Goal: Task Accomplishment & Management: Manage account settings

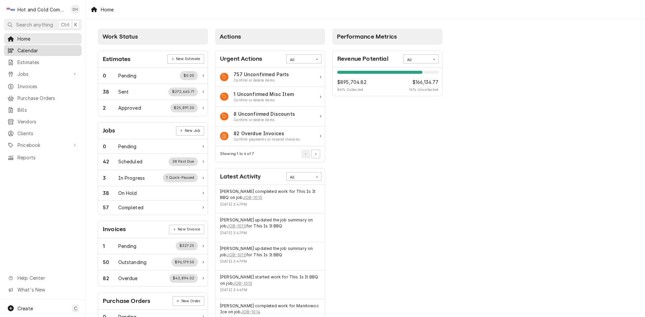
click at [33, 50] on span "Calendar" at bounding box center [47, 50] width 61 height 7
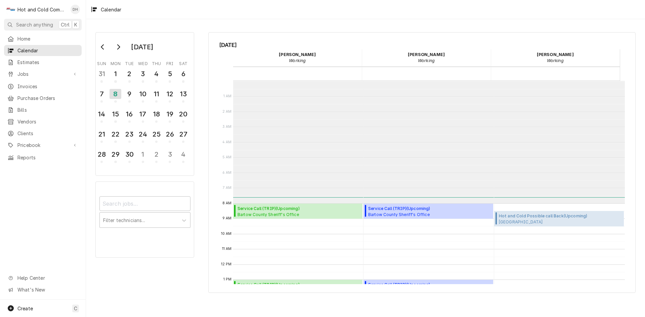
scroll to position [123, 0]
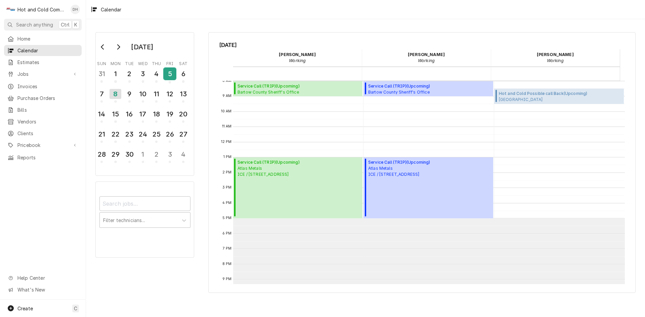
click at [170, 72] on div "5" at bounding box center [170, 73] width 12 height 11
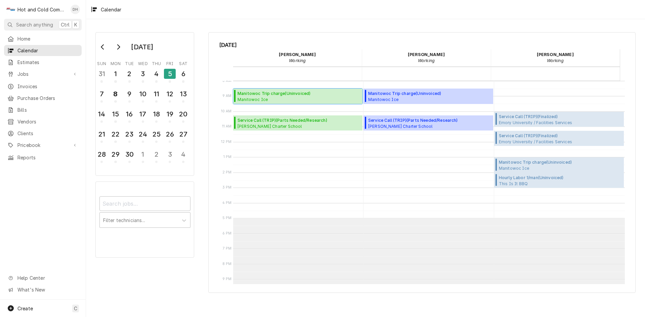
click at [280, 97] on span "Manitowoc Ice Baladi Coffee / 3061 George Busbee Pkwy NW, Kennesaw, GA 30144" at bounding box center [289, 99] width 105 height 5
click at [116, 97] on div "8" at bounding box center [115, 93] width 12 height 11
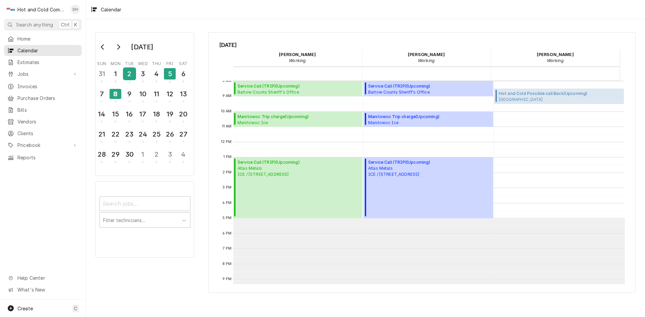
click at [127, 78] on div "2" at bounding box center [130, 73] width 12 height 11
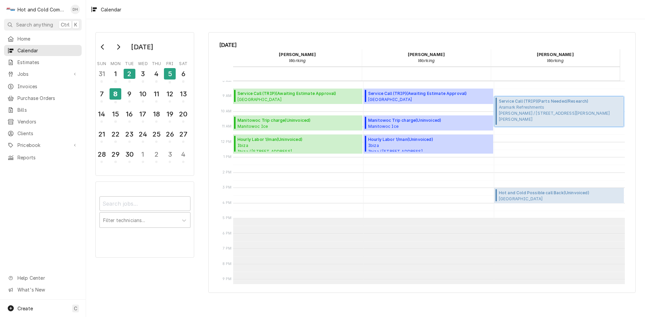
click at [544, 110] on span "Aramark Refreshments Sherwin-Williams / 13129 Harland Dr NE, Covington, GA 30014" at bounding box center [560, 113] width 123 height 18
click at [117, 101] on div "8" at bounding box center [115, 95] width 12 height 16
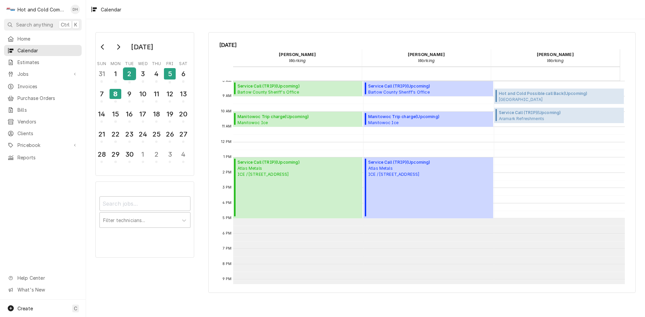
click at [128, 79] on div "2" at bounding box center [130, 73] width 12 height 11
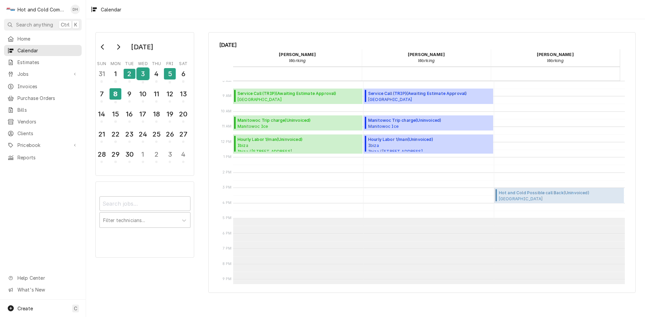
click at [142, 76] on div "3" at bounding box center [143, 73] width 12 height 11
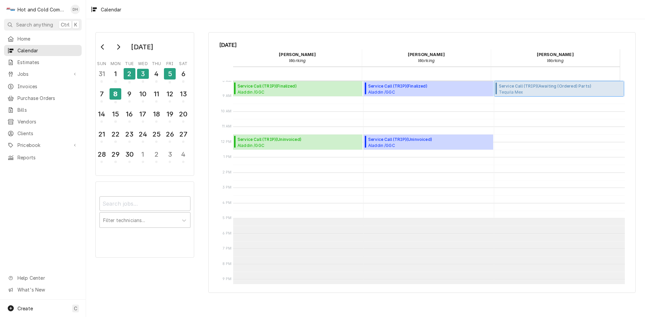
click at [543, 91] on span "Tequila Mex Tequila Mex Restaurant / 350 Paulding Plaza, Dallas, GA 30132" at bounding box center [545, 91] width 92 height 5
click at [115, 96] on div "8" at bounding box center [115, 93] width 12 height 11
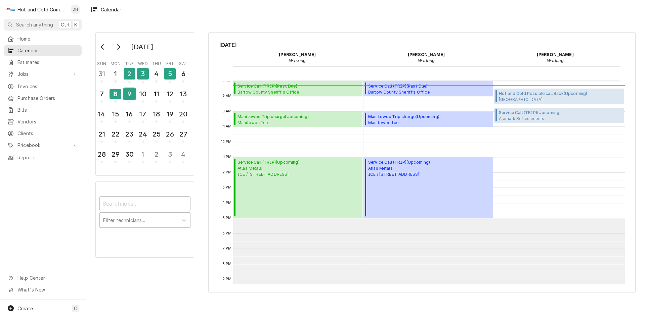
click at [131, 97] on div "9" at bounding box center [130, 93] width 12 height 11
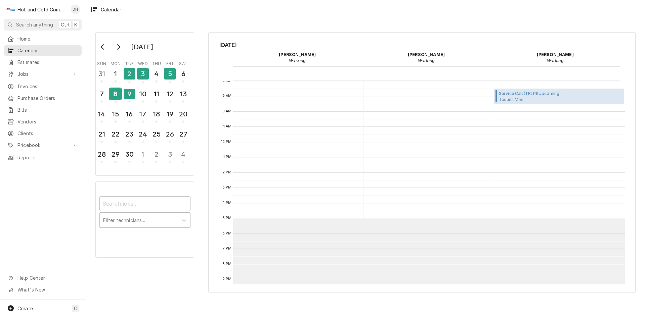
click at [114, 95] on div "8" at bounding box center [115, 93] width 12 height 11
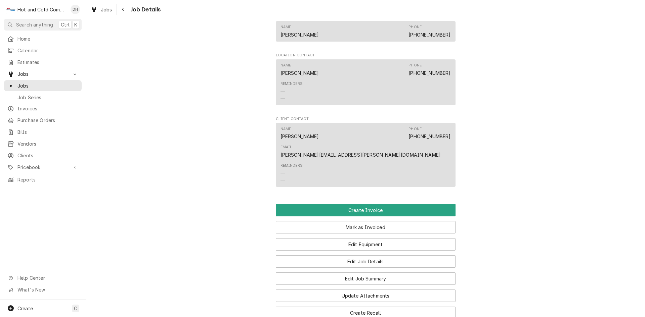
scroll to position [560, 0]
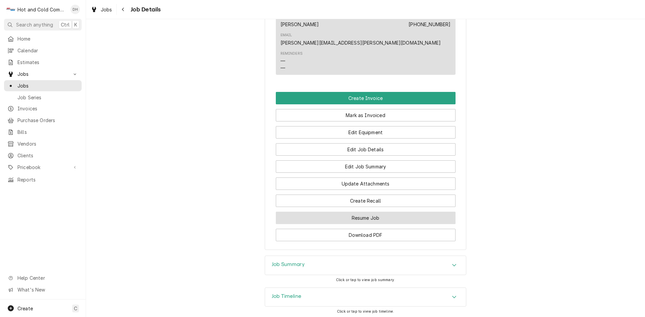
click at [384, 212] on button "Resume Job" at bounding box center [366, 218] width 180 height 12
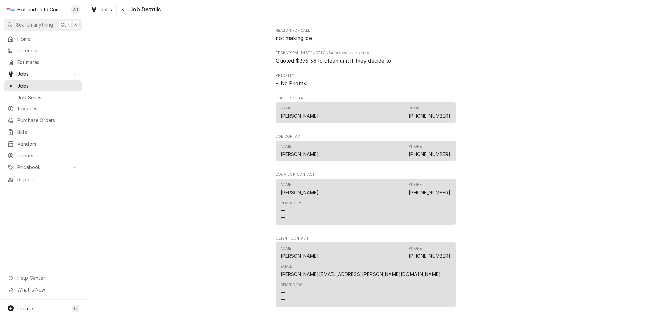
scroll to position [560, 0]
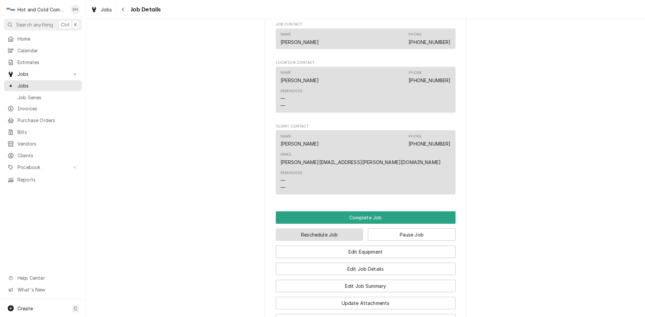
click at [332, 229] on button "Reschedule Job" at bounding box center [320, 235] width 88 height 12
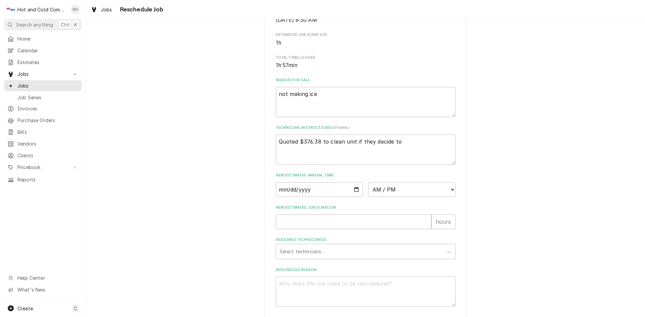
scroll to position [185, 0]
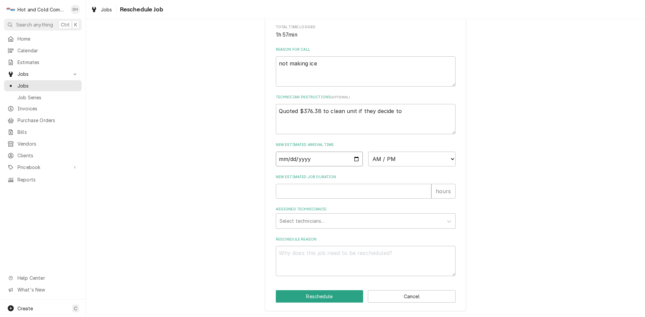
click at [354, 159] on input "Date" at bounding box center [319, 159] width 87 height 15
type input "2025-09-08"
type textarea "x"
click at [450, 157] on select "AM / PM 6:00 AM 6:15 AM 6:30 AM 6:45 AM 7:00 AM 7:15 AM 7:30 AM 7:45 AM 8:00 AM…" at bounding box center [411, 159] width 87 height 15
select select "10:00:00"
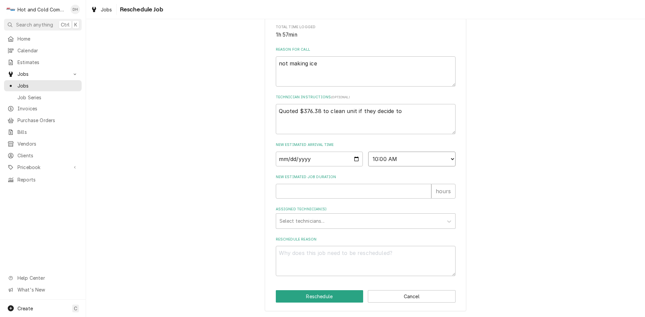
click at [368, 152] on select "AM / PM 6:00 AM 6:15 AM 6:30 AM 6:45 AM 7:00 AM 7:15 AM 7:30 AM 7:45 AM 8:00 AM…" at bounding box center [411, 159] width 87 height 15
click at [292, 191] on input "New Estimated Job Duration" at bounding box center [353, 191] width 155 height 15
type textarea "x"
type input "1"
click at [309, 220] on div "Assigned Technician(s)" at bounding box center [359, 221] width 160 height 12
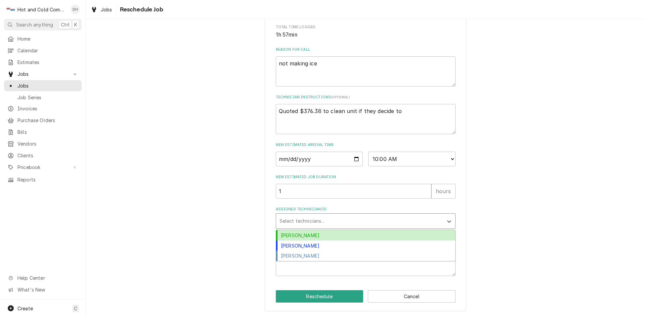
click at [313, 235] on div "[PERSON_NAME]" at bounding box center [365, 235] width 179 height 10
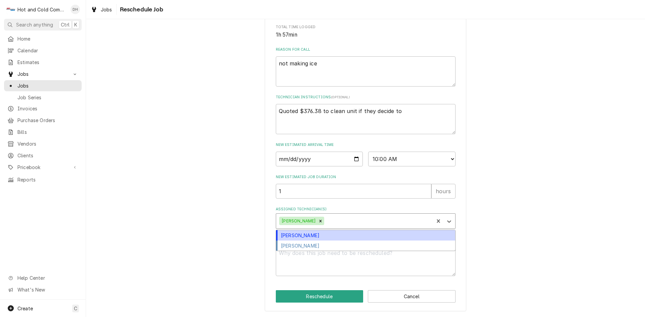
click at [357, 220] on div "Assigned Technician(s)" at bounding box center [377, 221] width 105 height 12
drag, startPoint x: 324, startPoint y: 235, endPoint x: 366, endPoint y: 237, distance: 41.7
click at [325, 235] on div "[PERSON_NAME]" at bounding box center [365, 235] width 179 height 10
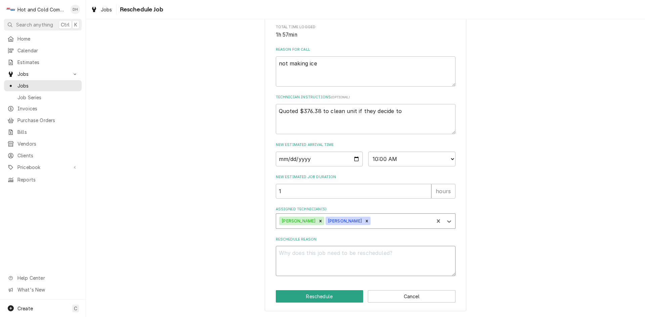
click at [285, 257] on textarea "Reschedule Reason" at bounding box center [366, 261] width 180 height 30
click at [383, 261] on textarea "Reschedule Reason" at bounding box center [366, 261] width 180 height 30
type textarea "x"
type textarea "r"
type textarea "x"
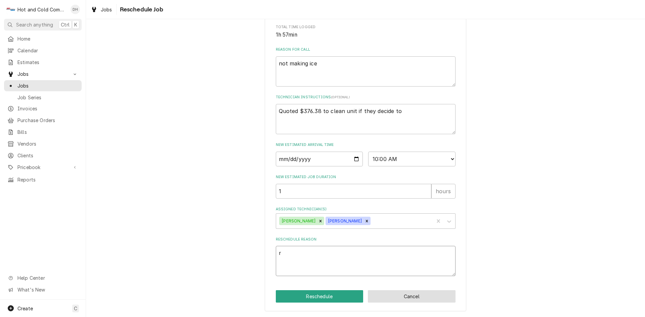
type textarea "re"
type textarea "x"
type textarea "rec"
type textarea "x"
type textarea "rech"
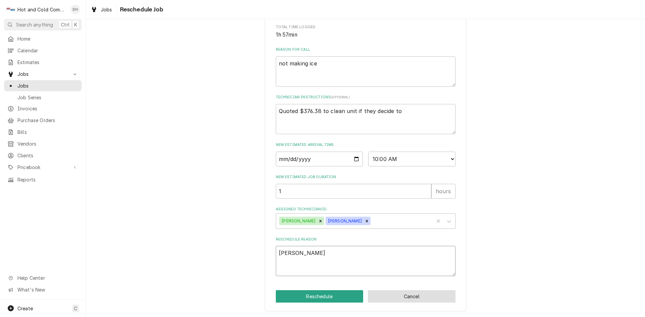
type textarea "x"
type textarea "reche"
type textarea "x"
type textarea "rechec"
type textarea "x"
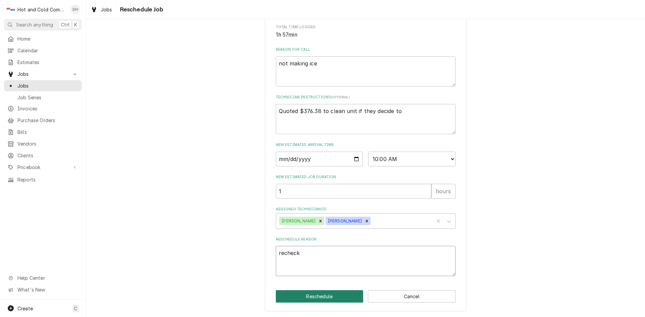
type textarea "recheck"
click at [315, 295] on button "Reschedule" at bounding box center [320, 296] width 88 height 12
type textarea "x"
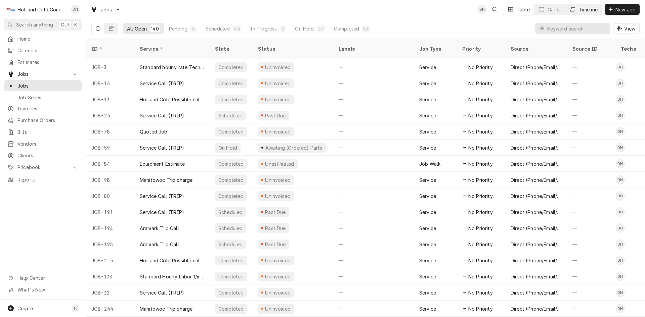
click at [592, 7] on div "Timeline" at bounding box center [588, 9] width 19 height 7
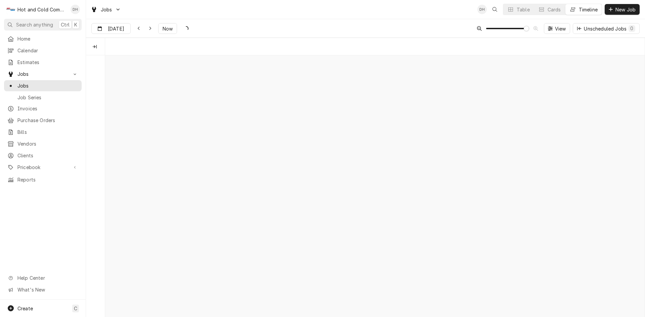
scroll to position [0, 10695]
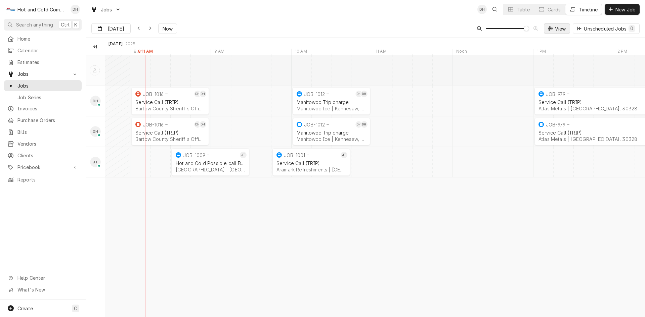
click at [557, 29] on span "View" at bounding box center [560, 28] width 14 height 7
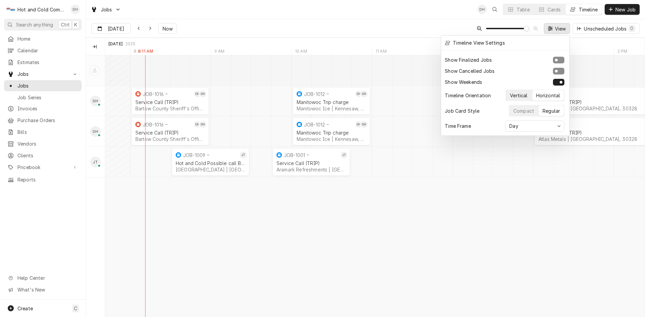
click at [523, 95] on div "Vertical" at bounding box center [518, 95] width 17 height 7
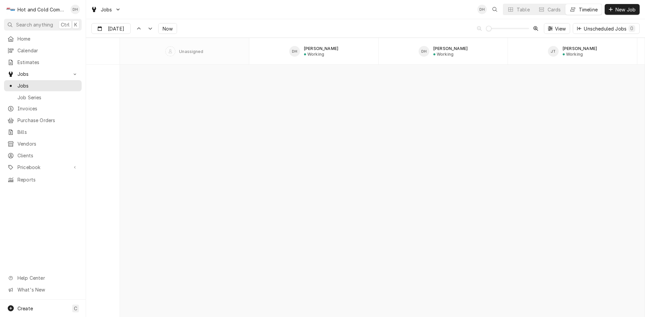
scroll to position [1674, 0]
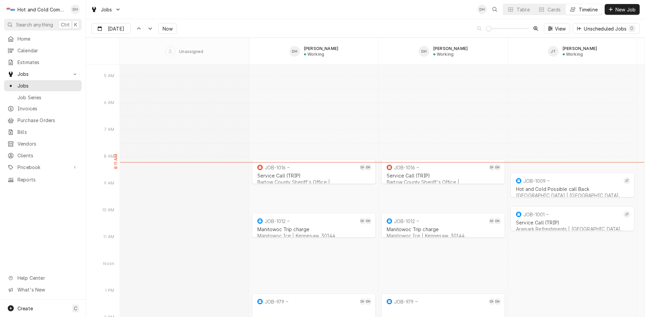
click at [486, 32] on span "Dynamic Content Wrapper" at bounding box center [507, 28] width 43 height 7
click at [513, 86] on div "normal" at bounding box center [378, 214] width 517 height 3647
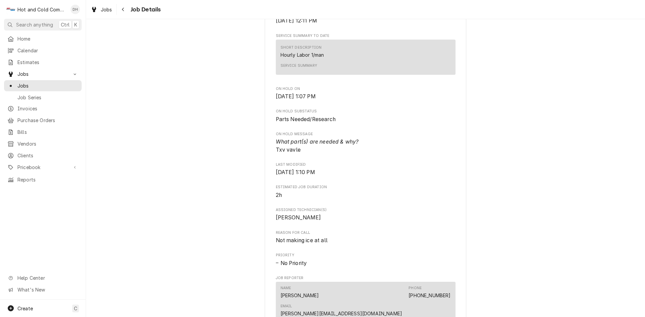
scroll to position [448, 0]
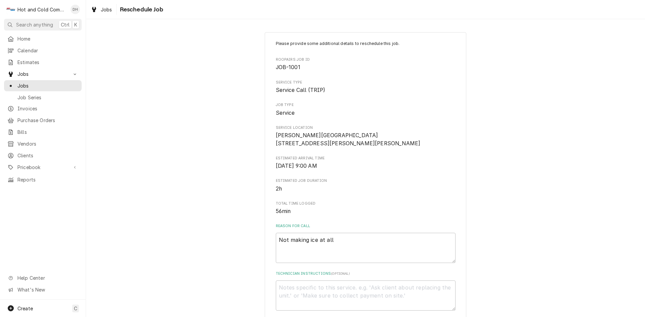
scroll to position [112, 0]
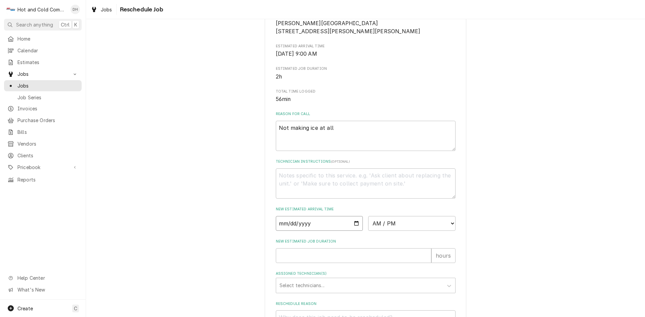
click at [353, 231] on input "Date" at bounding box center [319, 223] width 87 height 15
type input "2025-09-08"
type textarea "x"
click at [449, 229] on select "AM / PM 6:00 AM 6:15 AM 6:30 AM 6:45 AM 7:00 AM 7:15 AM 7:30 AM 7:45 AM 8:00 AM…" at bounding box center [411, 223] width 87 height 15
select select "09:45:00"
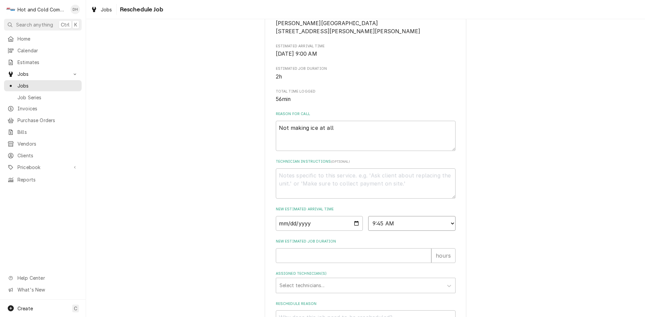
click at [368, 224] on select "AM / PM 6:00 AM 6:15 AM 6:30 AM 6:45 AM 7:00 AM 7:15 AM 7:30 AM 7:45 AM 8:00 AM…" at bounding box center [411, 223] width 87 height 15
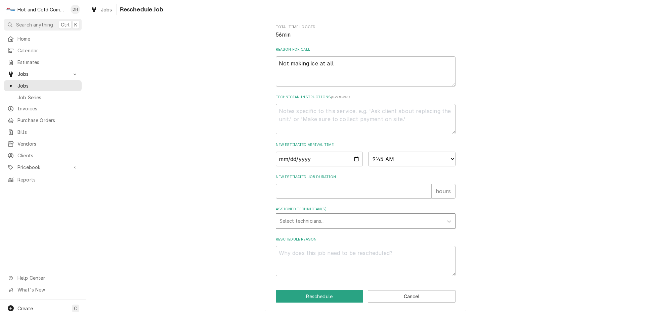
click at [352, 218] on div "Assigned Technician(s)" at bounding box center [359, 221] width 160 height 12
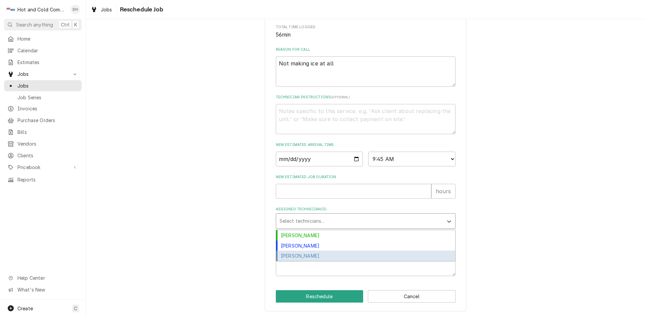
click at [339, 254] on div "[PERSON_NAME]" at bounding box center [365, 256] width 179 height 10
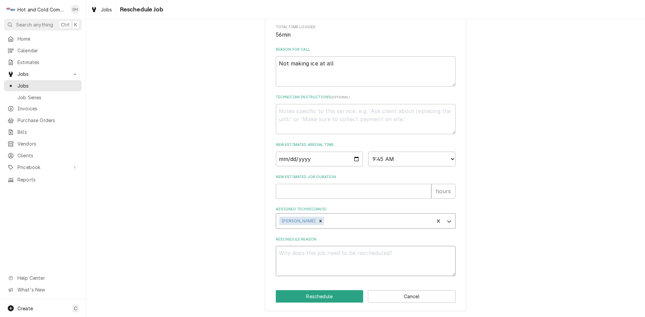
drag, startPoint x: 346, startPoint y: 253, endPoint x: 354, endPoint y: 255, distance: 8.5
click at [352, 255] on textarea "Reschedule Reason" at bounding box center [366, 261] width 180 height 30
type textarea "x"
type textarea "p"
type textarea "x"
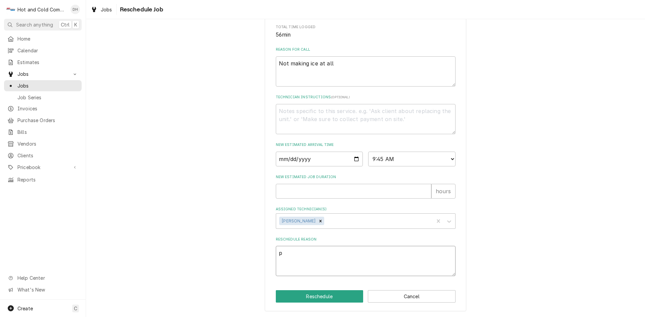
type textarea "pa"
type textarea "x"
type textarea "par"
type textarea "x"
type textarea "part"
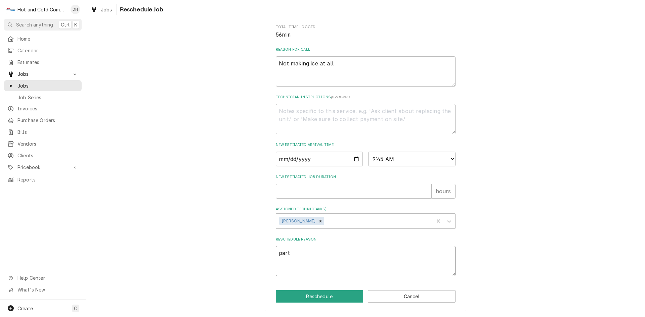
type textarea "x"
type textarea "parts"
click at [315, 294] on button "Reschedule" at bounding box center [320, 296] width 88 height 12
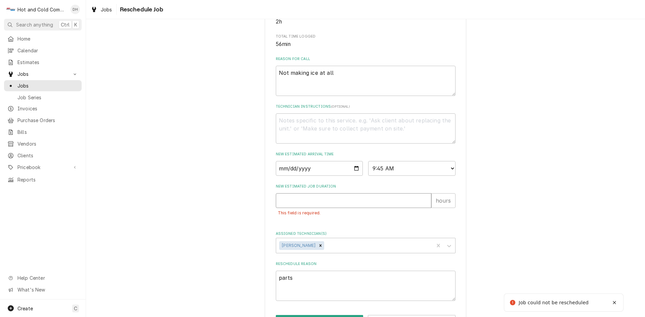
click at [305, 208] on input "New Estimated Job Duration" at bounding box center [353, 200] width 155 height 15
type textarea "x"
type input "1"
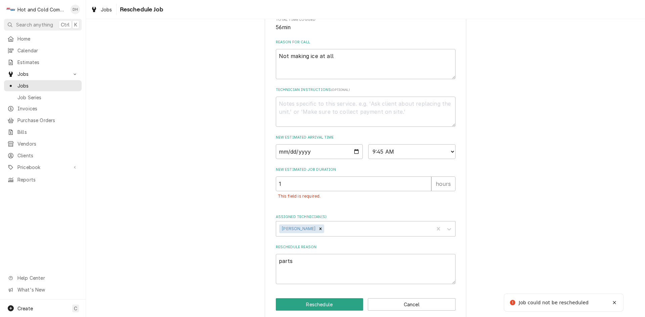
scroll to position [200, 0]
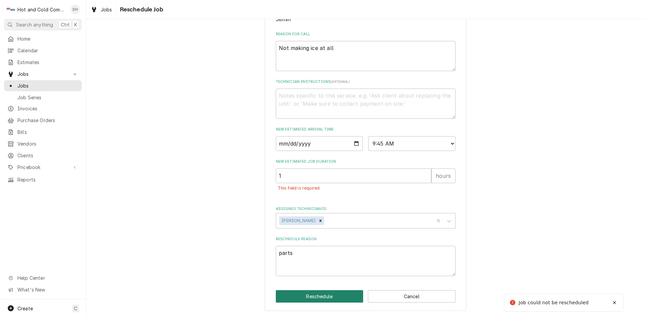
click at [328, 295] on button "Reschedule" at bounding box center [320, 296] width 88 height 12
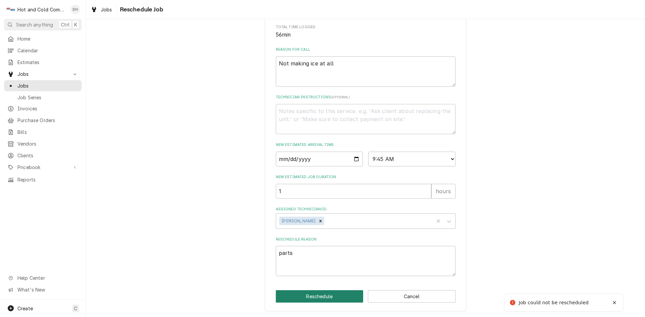
scroll to position [185, 0]
type textarea "x"
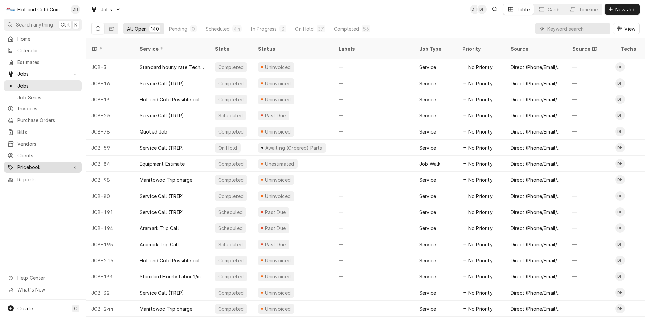
click at [30, 164] on span "Pricebook" at bounding box center [42, 167] width 51 height 7
click at [25, 187] on span "Parts & Materials" at bounding box center [47, 190] width 61 height 7
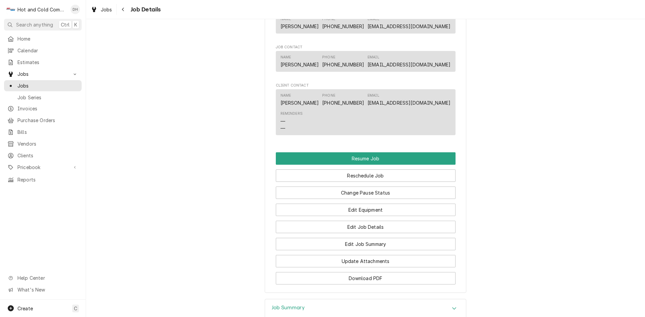
scroll to position [560, 0]
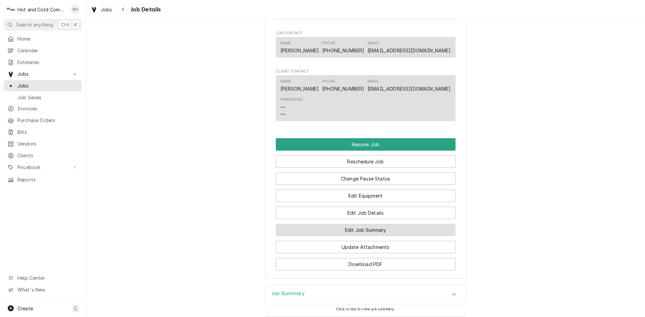
click at [372, 236] on button "Edit Job Summary" at bounding box center [366, 230] width 180 height 12
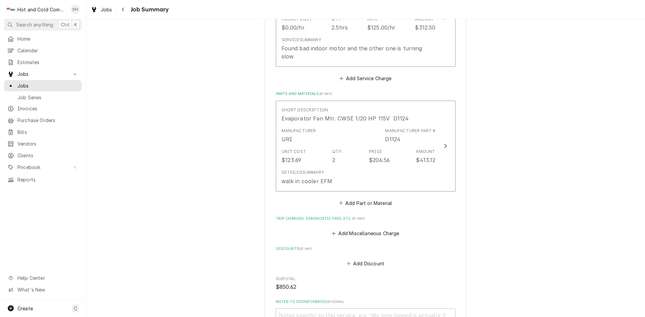
scroll to position [336, 0]
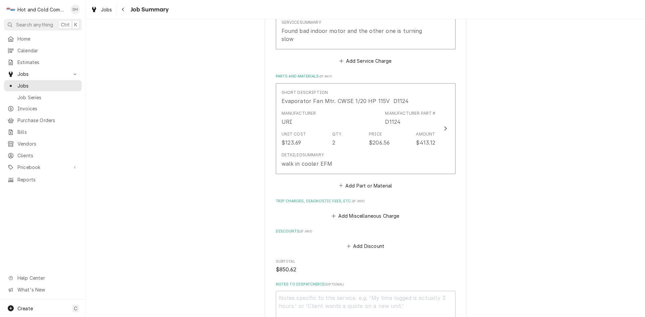
type textarea "x"
click at [375, 181] on button "Add Part or Material" at bounding box center [365, 185] width 55 height 9
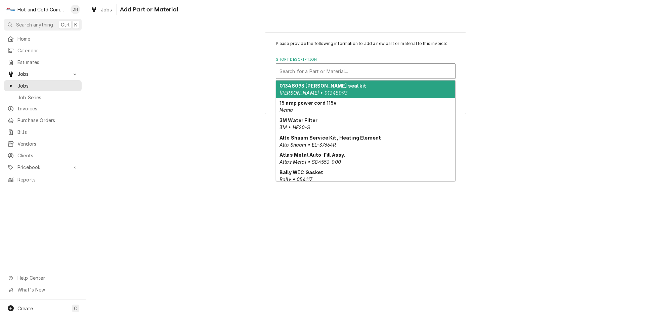
click at [323, 72] on div "Short Description" at bounding box center [365, 71] width 172 height 12
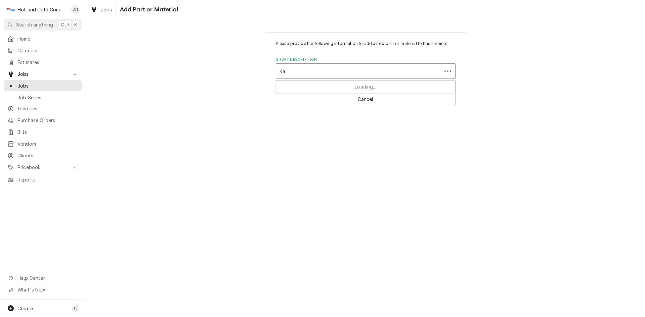
type input "Kas"
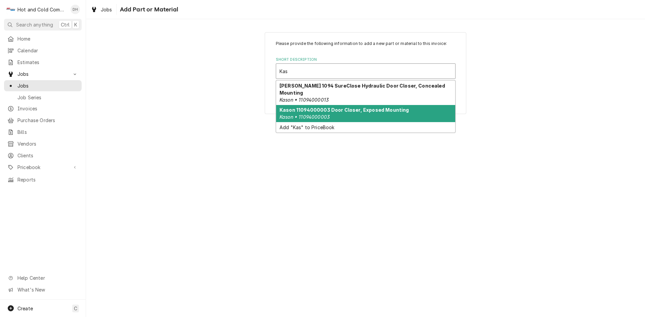
click at [345, 107] on strong "Kason 11094000003 Door Closer, Exposed Mounting" at bounding box center [344, 110] width 130 height 6
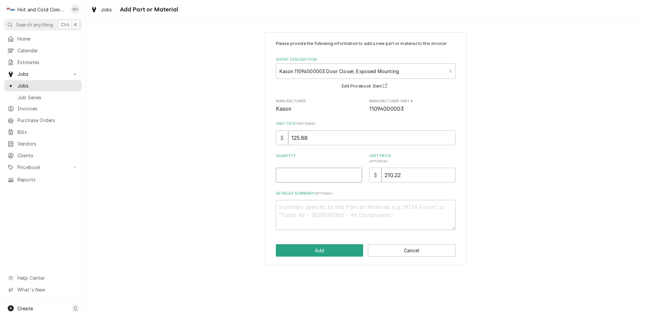
click at [307, 176] on input "Quantity" at bounding box center [319, 175] width 86 height 15
type textarea "x"
type input "2"
click at [329, 250] on button "Add" at bounding box center [320, 250] width 88 height 12
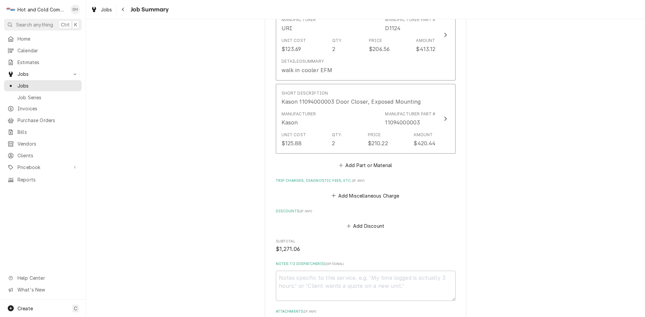
scroll to position [448, 0]
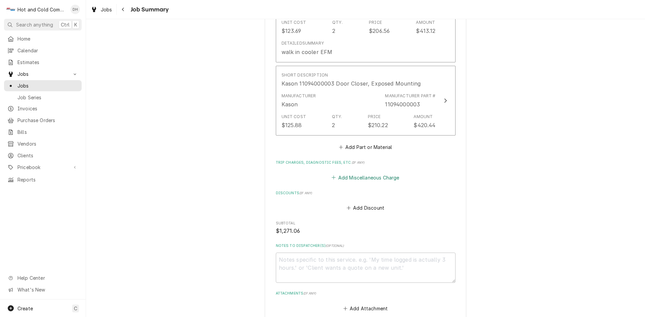
click at [352, 173] on button "Add Miscellaneous Charge" at bounding box center [365, 177] width 70 height 9
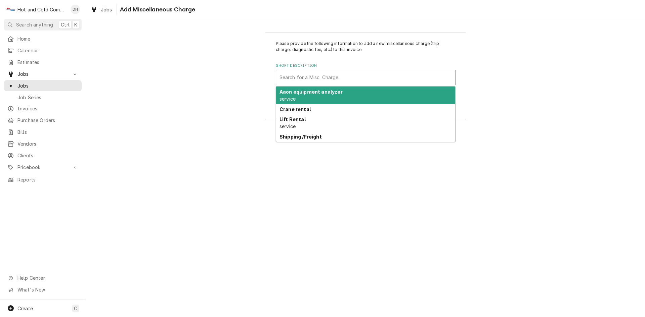
click at [291, 75] on div "Short Description" at bounding box center [365, 78] width 172 height 12
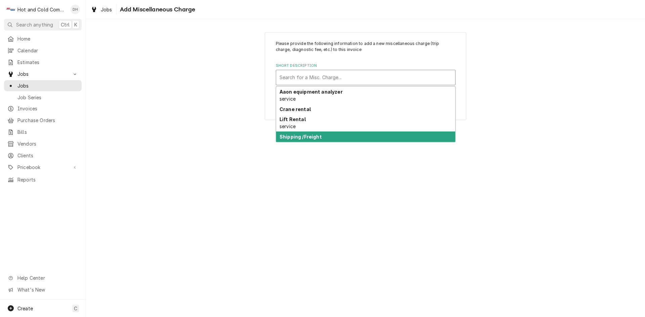
click at [312, 138] on strong "Shipping /Freight" at bounding box center [300, 137] width 42 height 6
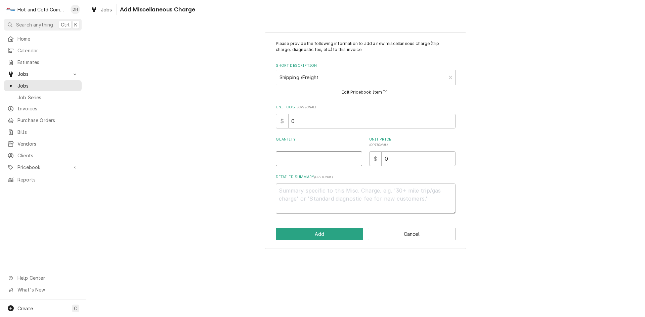
click at [297, 165] on input "Quantity" at bounding box center [319, 158] width 86 height 15
type textarea "x"
type input "1"
click at [299, 124] on input "0" at bounding box center [371, 121] width 167 height 15
type textarea "x"
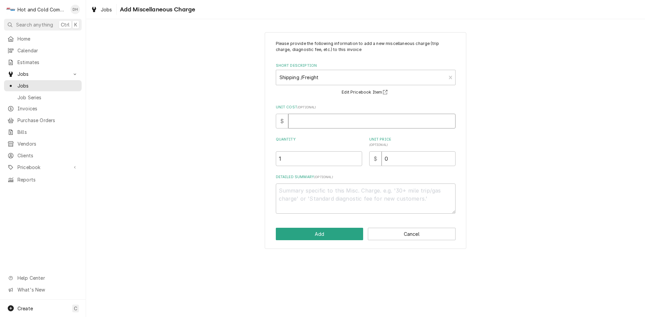
type textarea "x"
type input "1"
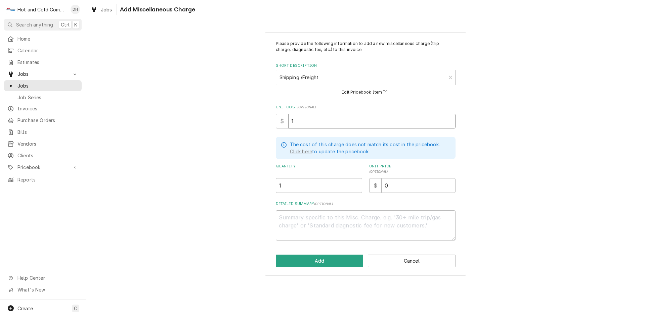
type textarea "x"
type input "15"
type textarea "x"
type input "15.9"
type textarea "x"
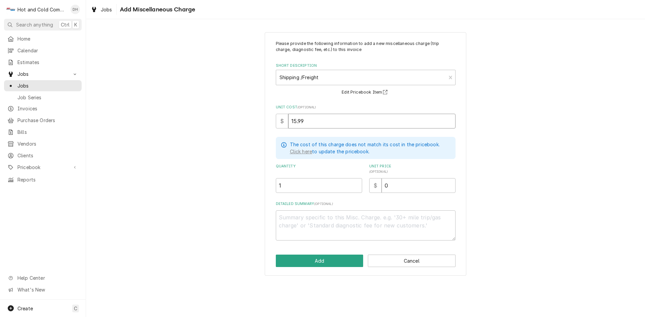
type input "15.99"
click at [415, 188] on input "0" at bounding box center [418, 185] width 74 height 15
type textarea "x"
type input "3"
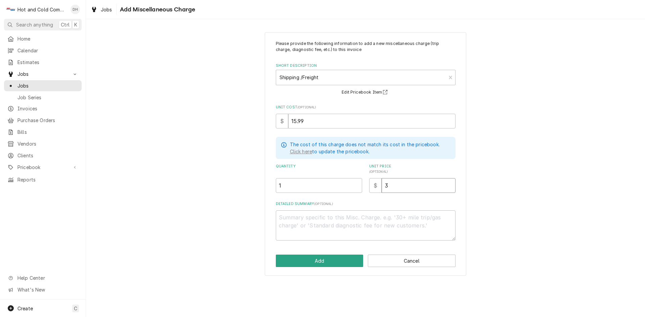
type textarea "x"
type input "31"
type textarea "x"
type input "31.9"
type textarea "x"
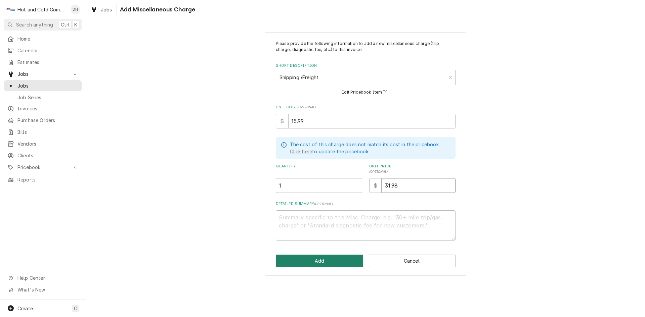
type input "31.98"
click at [327, 255] on button "Add" at bounding box center [320, 261] width 88 height 12
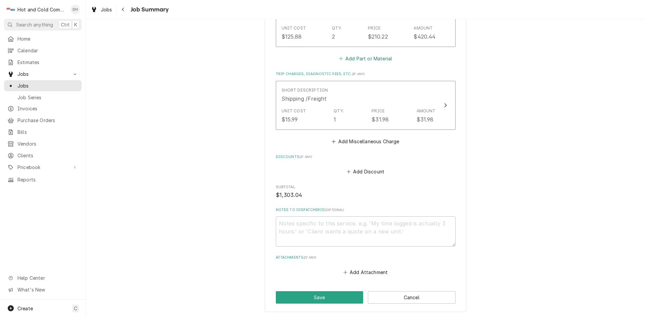
scroll to position [561, 0]
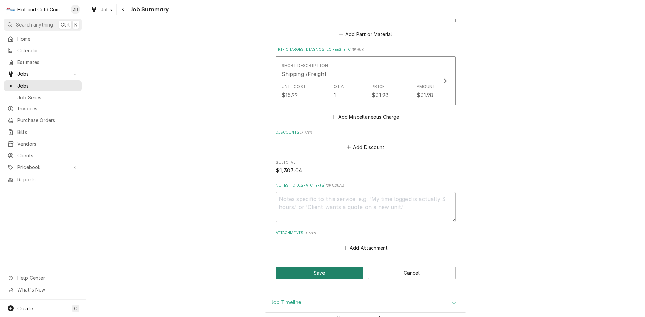
click at [308, 267] on button "Save" at bounding box center [320, 273] width 88 height 12
type textarea "x"
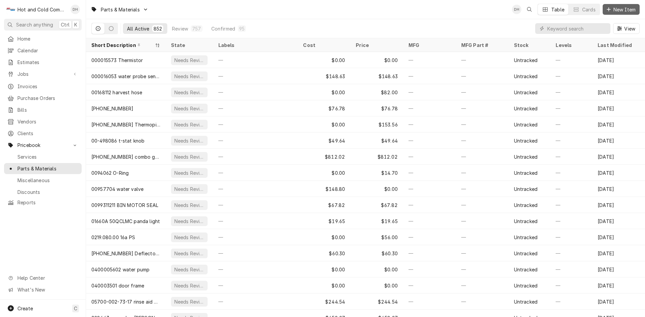
click at [625, 10] on span "New Item" at bounding box center [624, 9] width 25 height 7
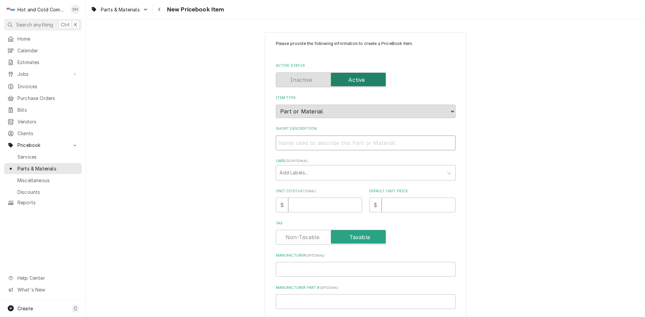
click at [289, 146] on input "Short Description" at bounding box center [366, 143] width 180 height 15
paste input "Kason 11094000003 Door Closer, Exposed Mounting"
type textarea "x"
drag, startPoint x: 329, startPoint y: 141, endPoint x: 294, endPoint y: 144, distance: 35.7
click at [294, 144] on input "Kason 11094000003 Door Closer, Exposed Mounting" at bounding box center [366, 143] width 180 height 15
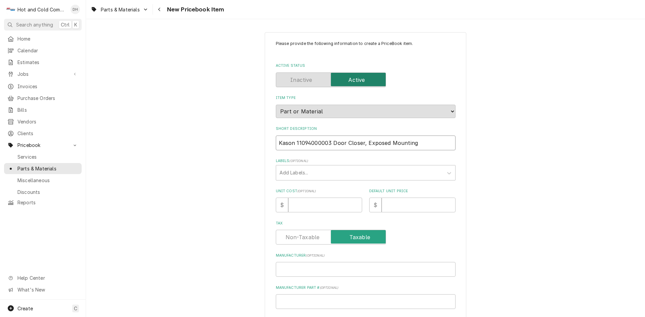
type input "Kason 11094000003 Door Closer, Exposed Mounting"
click at [292, 300] on input "Manufacturer Part # ( optional )" at bounding box center [366, 302] width 180 height 15
paste input "11094000003"
type textarea "x"
type input "11094000003"
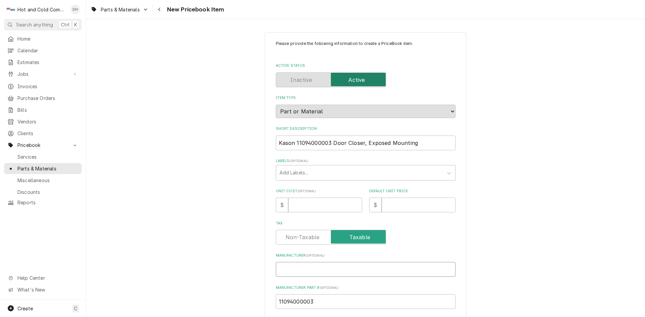
click at [293, 270] on input "Manufacturer ( optional )" at bounding box center [366, 269] width 180 height 15
type textarea "x"
type input "K"
type textarea "x"
type input "Ka"
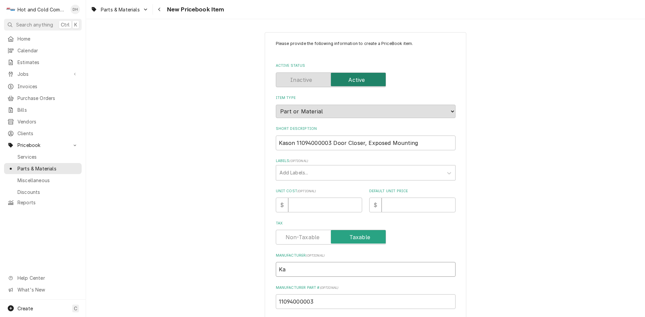
type textarea "x"
type input "Kas"
type textarea "x"
type input "Kaso"
type textarea "x"
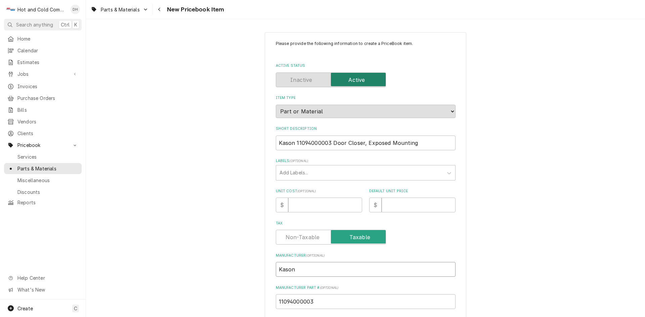
type input "Kason"
click at [307, 209] on input "Unit Cost ( optional )" at bounding box center [325, 205] width 74 height 15
type textarea "x"
type input "1"
type textarea "x"
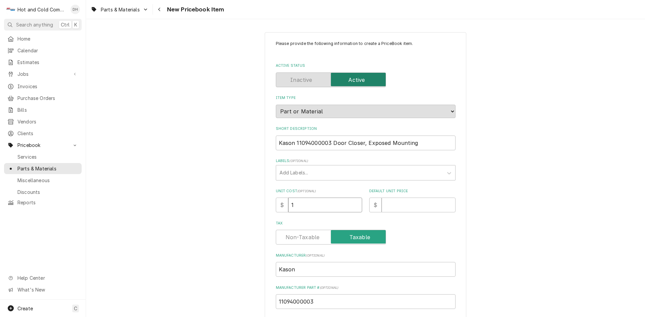
type input "12"
type textarea "x"
type input "125"
type textarea "x"
type input "125.8"
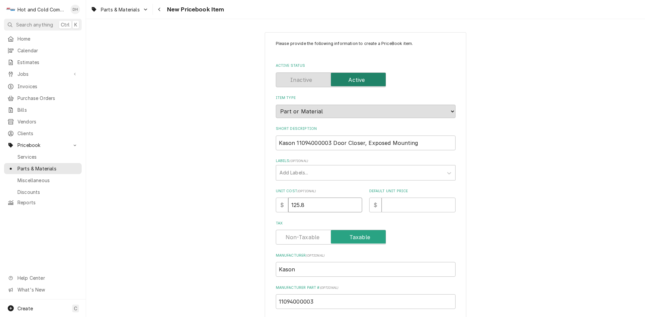
type textarea "x"
type input "125.88"
click at [403, 205] on input "Default Unit Price" at bounding box center [418, 205] width 74 height 15
type textarea "x"
type input "2"
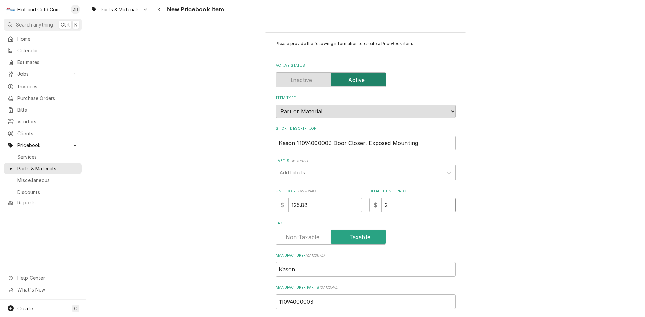
type textarea "x"
type input "21"
type textarea "x"
type input "210"
type textarea "x"
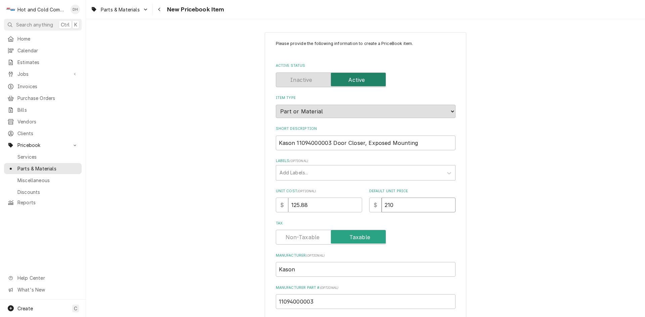
type input "210.2"
type textarea "x"
type input "210.22"
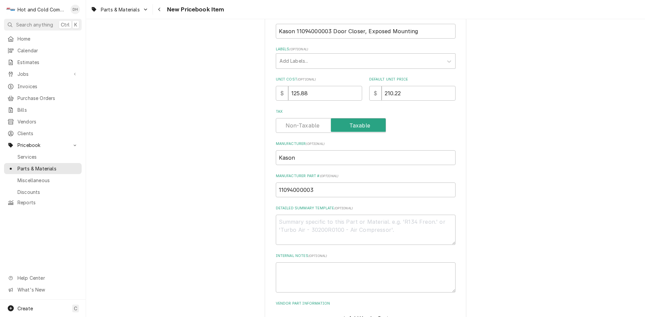
scroll to position [159, 0]
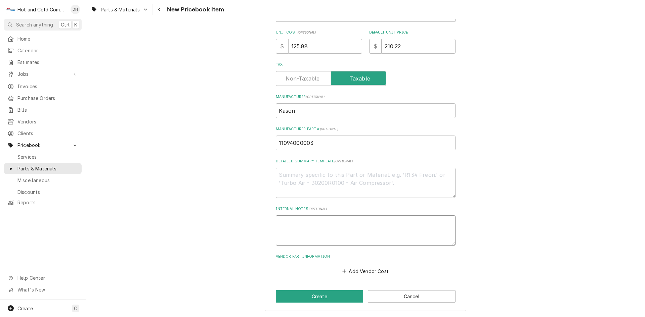
click at [297, 233] on textarea "Internal Notes ( optional )" at bounding box center [366, 231] width 180 height 30
type textarea "x"
type textarea "A"
type textarea "x"
type textarea "Al"
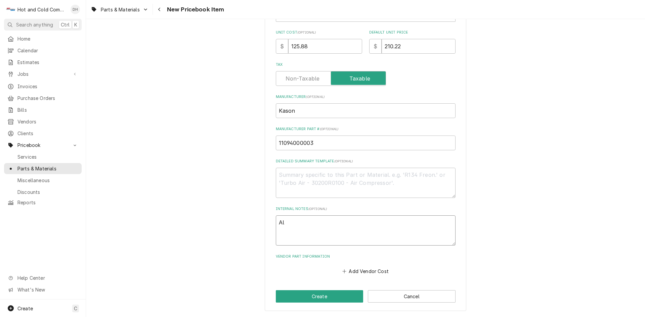
type textarea "x"
type textarea "All"
type textarea "x"
type textarea "Allp"
type textarea "x"
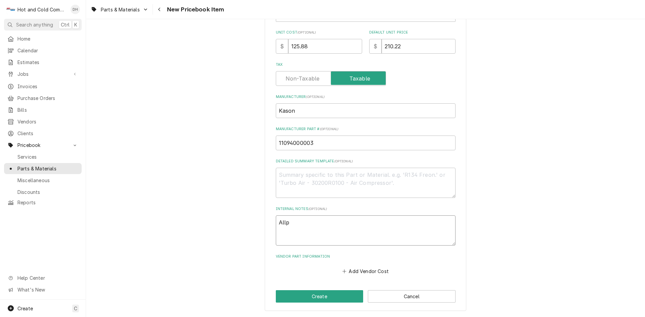
type textarea "Allpo"
type textarea "x"
type textarea "Allpoi"
type textarea "x"
type textarea "Allpoin"
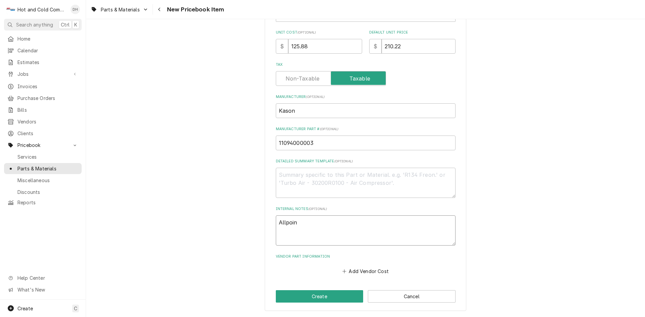
type textarea "x"
type textarea "Allpoint"
type textarea "x"
type textarea "Allpoints"
type textarea "x"
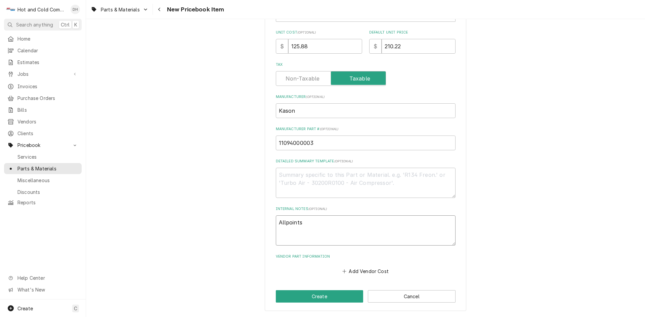
type textarea "Allpoints"
type textarea "x"
type textarea "Allpoints o"
type textarea "x"
type textarea "Allpoints or"
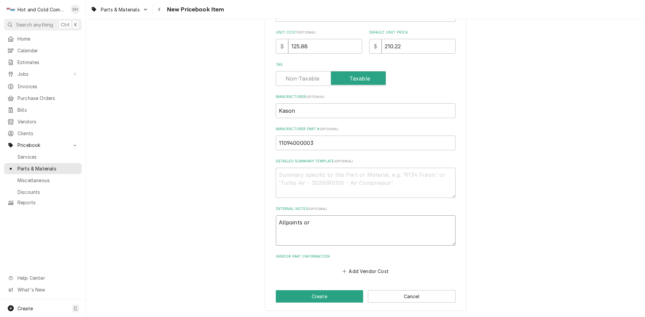
type textarea "x"
type textarea "Allpoints or"
type textarea "x"
type textarea "Allpoints or A"
type textarea "x"
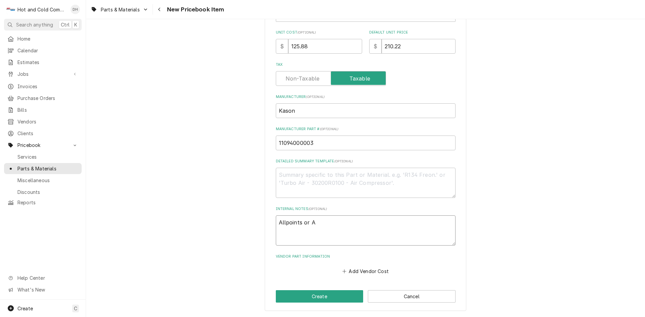
type textarea "Allpoints or Am"
type textarea "x"
type textarea "Allpoints or Ama"
type textarea "x"
type textarea "Allpoints or Amaz"
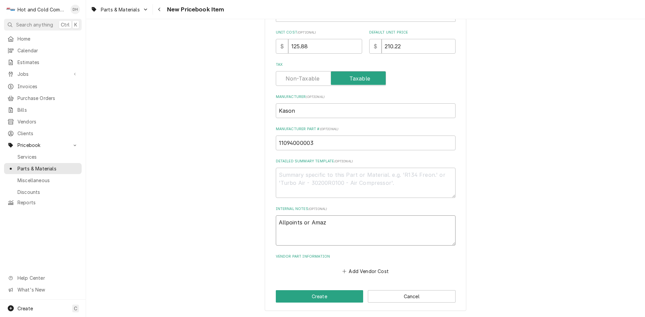
type textarea "x"
type textarea "Allpoints or Amazo"
type textarea "x"
type textarea "Allpoints or Amazon"
click at [330, 293] on button "Create" at bounding box center [320, 296] width 88 height 12
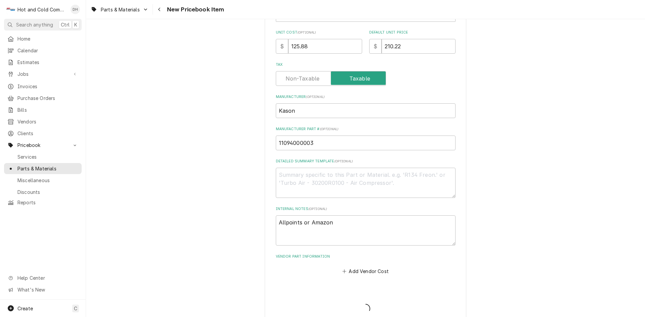
type textarea "x"
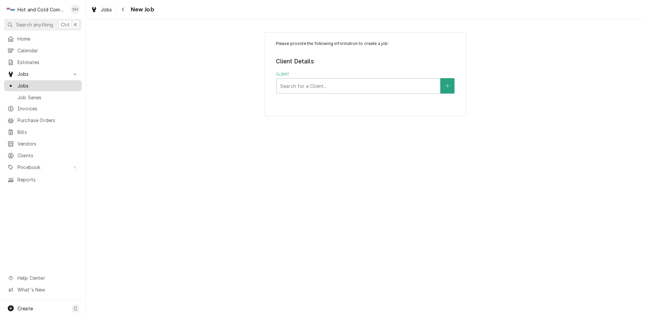
click at [27, 82] on span "Jobs" at bounding box center [47, 85] width 61 height 7
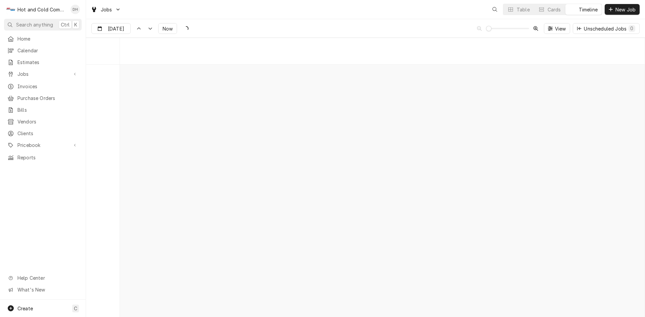
scroll to position [5261, 0]
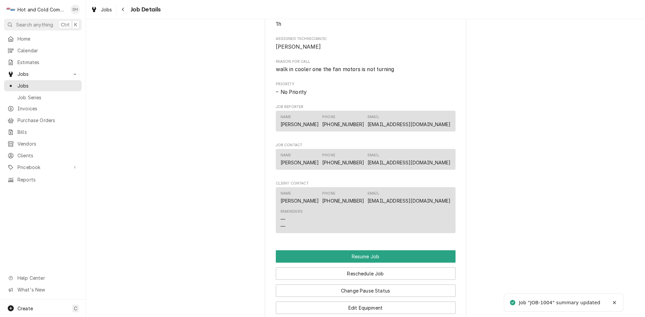
scroll to position [560, 0]
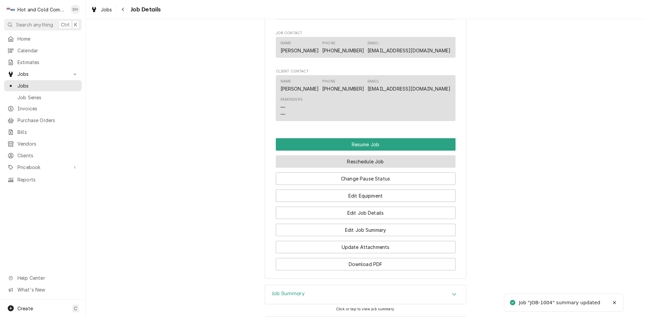
click at [356, 168] on button "Reschedule Job" at bounding box center [366, 161] width 180 height 12
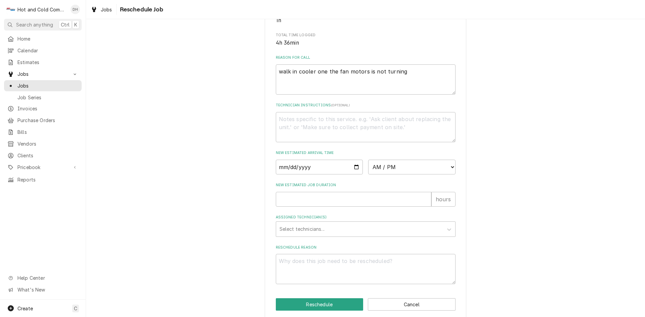
scroll to position [185, 0]
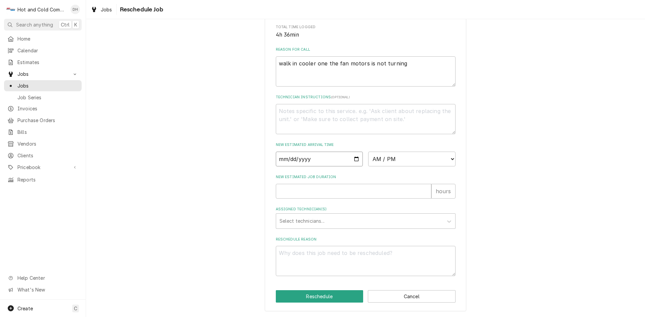
click at [353, 159] on input "Date" at bounding box center [319, 159] width 87 height 15
type textarea "x"
type input "2025-09-09"
click at [449, 159] on select "AM / PM 6:00 AM 6:15 AM 6:30 AM 6:45 AM 7:00 AM 7:15 AM 7:30 AM 7:45 AM 8:00 AM…" at bounding box center [411, 159] width 87 height 15
select select "08:30:00"
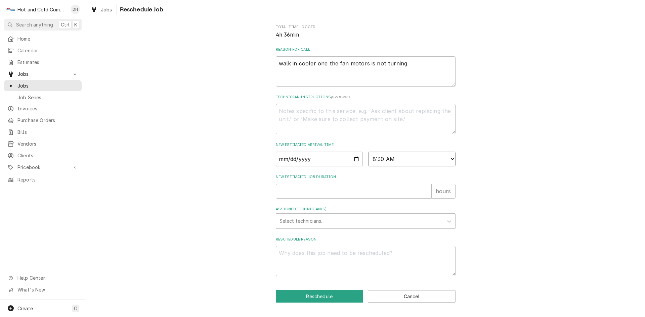
click at [368, 152] on select "AM / PM 6:00 AM 6:15 AM 6:30 AM 6:45 AM 7:00 AM 7:15 AM 7:30 AM 7:45 AM 8:00 AM…" at bounding box center [411, 159] width 87 height 15
click at [290, 194] on input "New Estimated Job Duration" at bounding box center [353, 191] width 155 height 15
type textarea "x"
type input "1"
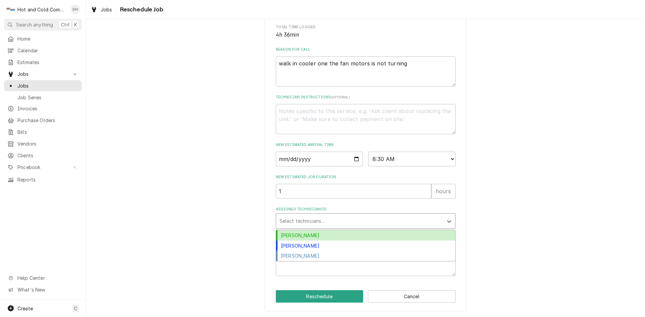
click at [305, 218] on div "Assigned Technician(s)" at bounding box center [359, 221] width 160 height 12
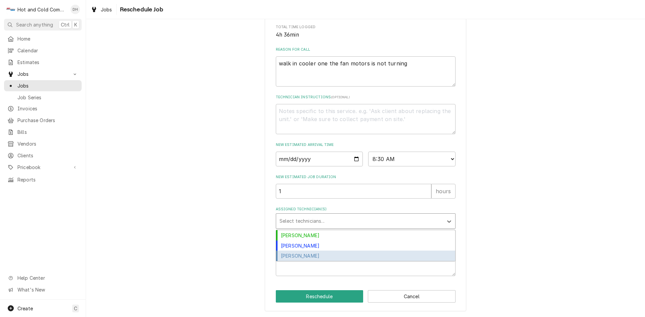
click at [302, 254] on div "[PERSON_NAME]" at bounding box center [365, 256] width 179 height 10
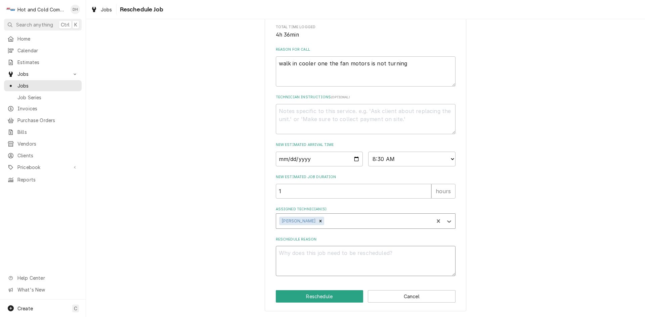
drag, startPoint x: 326, startPoint y: 260, endPoint x: 329, endPoint y: 261, distance: 3.8
click at [327, 260] on textarea "Reschedule Reason" at bounding box center [366, 261] width 180 height 30
type textarea "x"
type textarea "r"
type textarea "x"
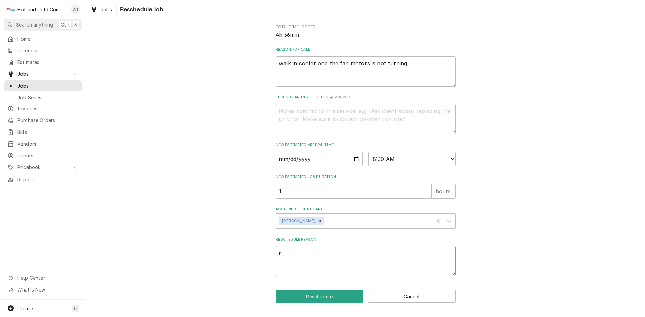
type textarea "re"
type textarea "x"
type textarea "rec"
type textarea "x"
type textarea "rece"
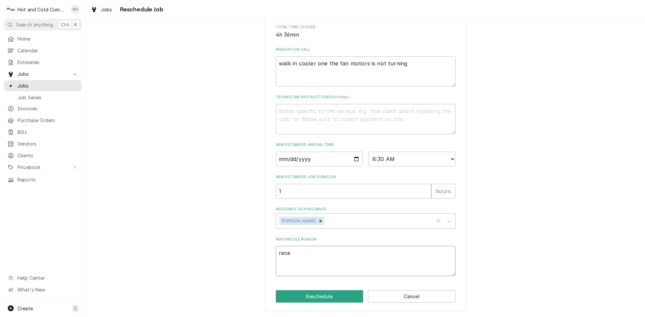
type textarea "x"
type textarea "recei"
type textarea "x"
type textarea "receiv"
type textarea "x"
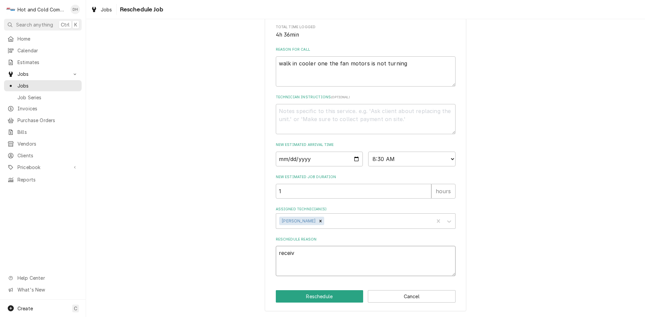
type textarea "receive"
type textarea "x"
type textarea "received"
type textarea "x"
type textarea "received"
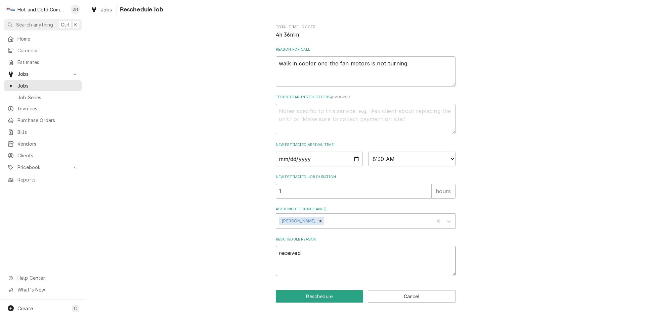
type textarea "x"
type textarea "received d"
type textarea "x"
type textarea "received do"
type textarea "x"
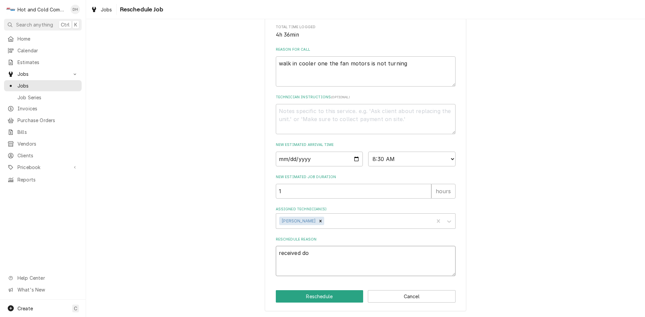
type textarea "received doo"
type textarea "x"
type textarea "received door"
type textarea "x"
type textarea "received door"
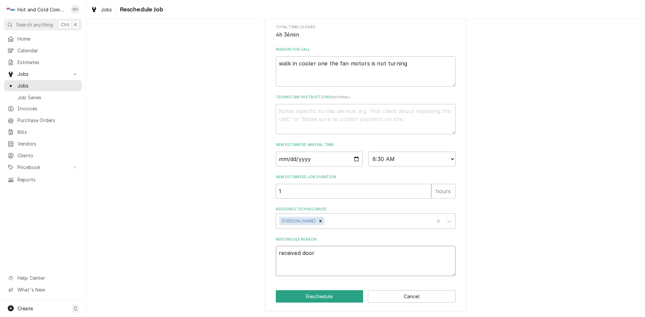
type textarea "x"
type textarea "received door c"
type textarea "x"
type textarea "received door cl"
type textarea "x"
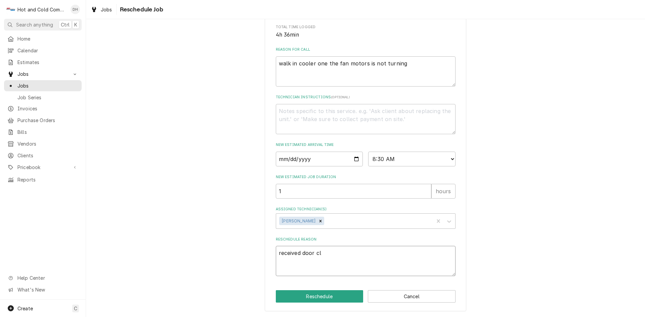
type textarea "received door clo"
type textarea "x"
type textarea "received door clos"
type textarea "x"
type textarea "received door close"
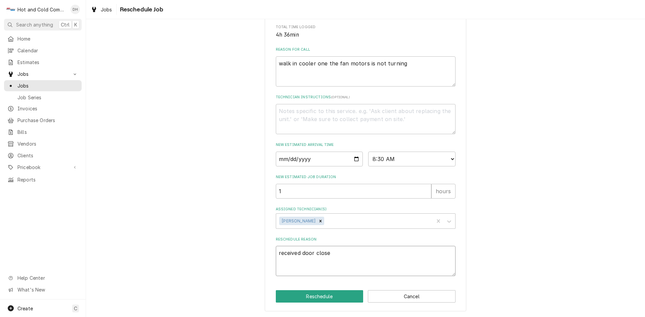
type textarea "x"
type textarea "received door closer"
type textarea "x"
type textarea "received door closers"
click at [325, 296] on button "Reschedule" at bounding box center [320, 296] width 88 height 12
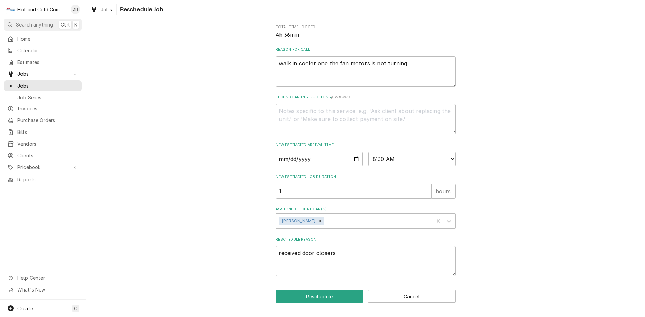
type textarea "x"
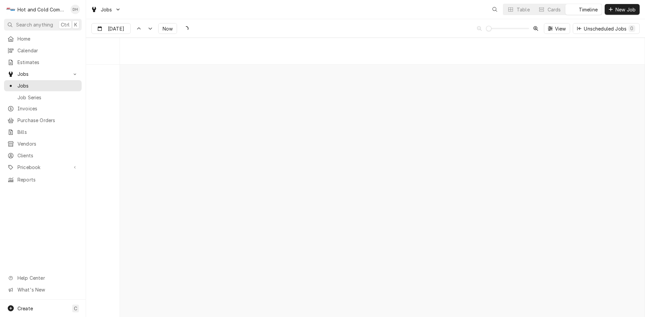
scroll to position [5261, 0]
